Goal: Information Seeking & Learning: Learn about a topic

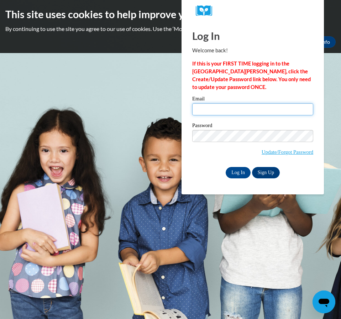
click at [242, 111] on input "Email" at bounding box center [252, 109] width 121 height 12
type input "kstaden@langston.edu"
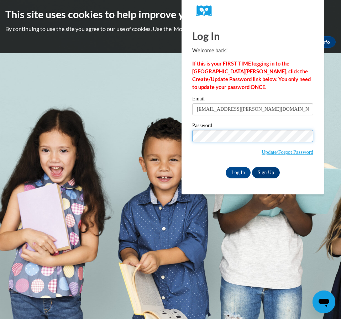
click at [205, 152] on span "Update/Forgot Password" at bounding box center [252, 145] width 121 height 30
click at [226, 167] on input "Log In" at bounding box center [238, 172] width 25 height 11
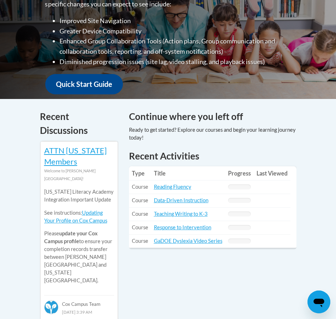
scroll to position [249, 0]
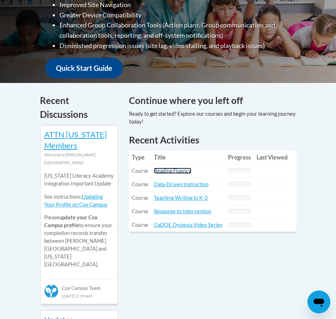
click at [178, 168] on link "Reading Fluency" at bounding box center [172, 171] width 37 height 6
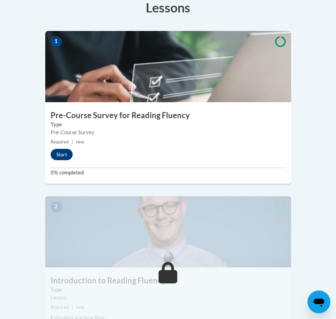
scroll to position [249, 0]
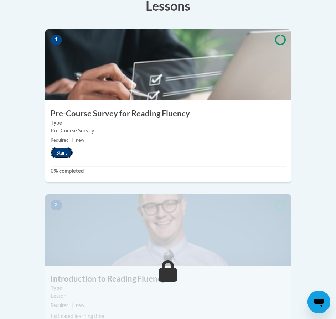
click at [71, 147] on button "Start" at bounding box center [62, 152] width 22 height 11
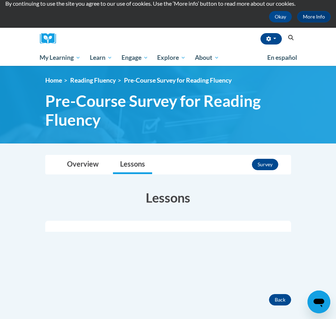
drag, startPoint x: 193, startPoint y: 218, endPoint x: 177, endPoint y: 245, distance: 31.6
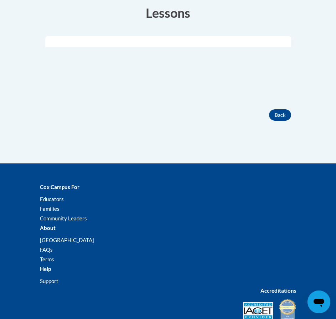
scroll to position [214, 0]
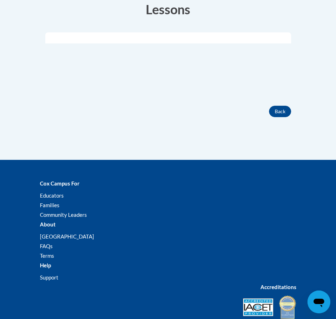
drag, startPoint x: 177, startPoint y: 245, endPoint x: 151, endPoint y: 202, distance: 50.1
click at [151, 202] on li "Families" at bounding box center [168, 205] width 256 height 9
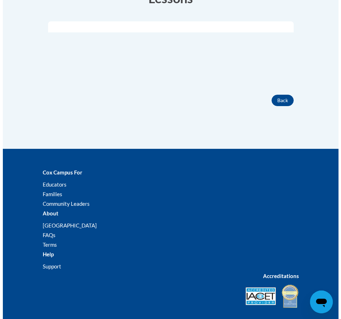
scroll to position [107, 0]
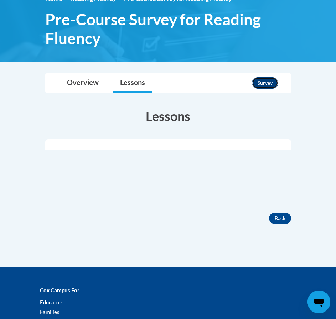
click at [261, 87] on button "Survey" at bounding box center [265, 82] width 26 height 11
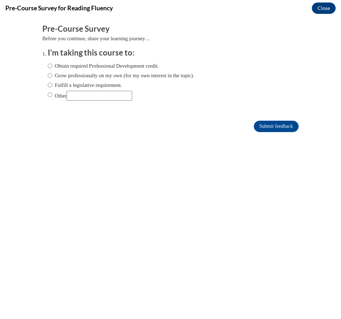
scroll to position [0, 0]
click at [80, 60] on div "Obtain required Professional Development credit. Grow professionally on my own …" at bounding box center [121, 81] width 147 height 46
click at [82, 64] on label "Obtain required Professional Development credit." at bounding box center [103, 66] width 111 height 8
click at [52, 64] on input "Obtain required Professional Development credit." at bounding box center [50, 66] width 5 height 8
radio input "true"
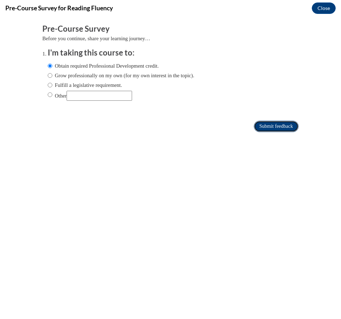
click at [254, 124] on input "Submit feedback" at bounding box center [276, 126] width 45 height 11
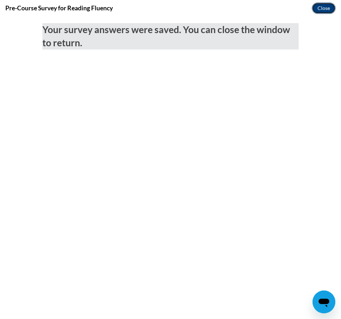
drag, startPoint x: 323, startPoint y: 7, endPoint x: 322, endPoint y: 36, distance: 29.2
click at [323, 7] on button "Close" at bounding box center [324, 7] width 24 height 11
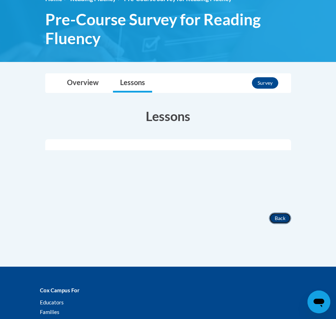
click at [280, 218] on button "Back" at bounding box center [280, 218] width 22 height 11
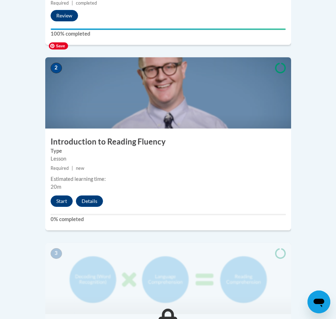
scroll to position [427, 0]
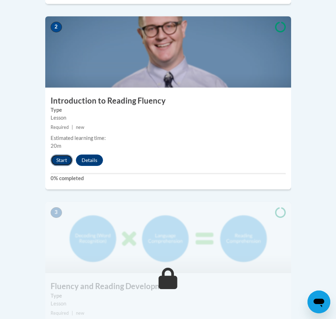
click at [71, 155] on button "Start" at bounding box center [62, 160] width 22 height 11
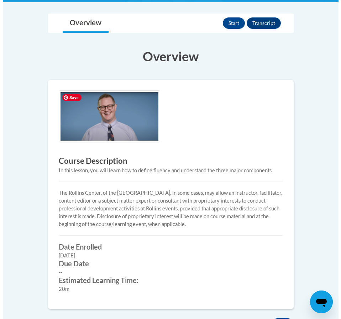
scroll to position [142, 0]
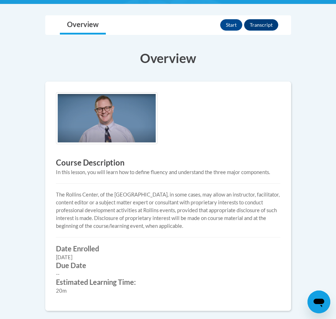
click at [222, 30] on div "Start Transcript" at bounding box center [250, 24] width 60 height 11
click at [224, 28] on button "Start" at bounding box center [231, 24] width 22 height 11
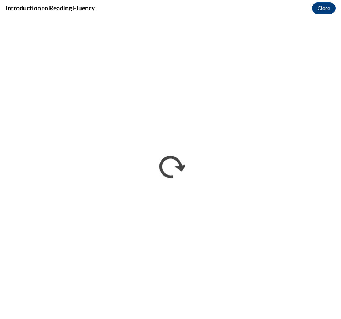
scroll to position [0, 0]
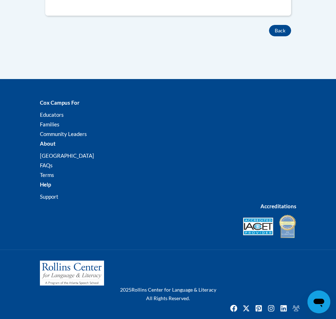
scroll to position [494, 0]
